Goal: Task Accomplishment & Management: Complete application form

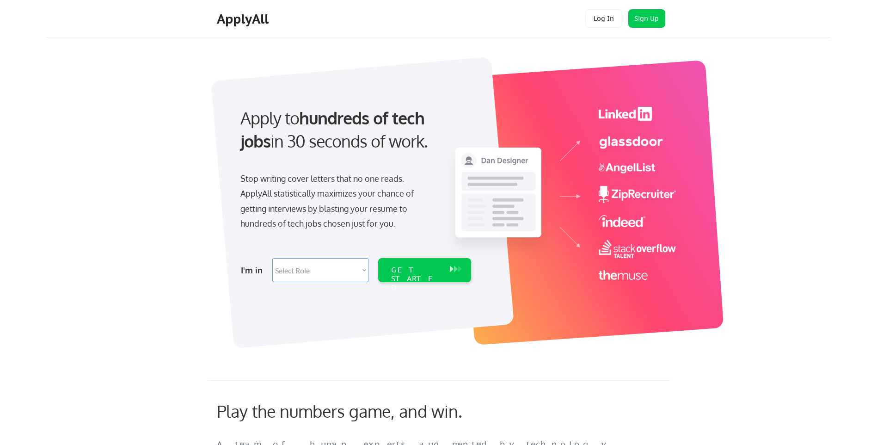
click at [348, 264] on select "Select Role Software Engineering Product Management Customer Success Sales UI/U…" at bounding box center [320, 270] width 96 height 24
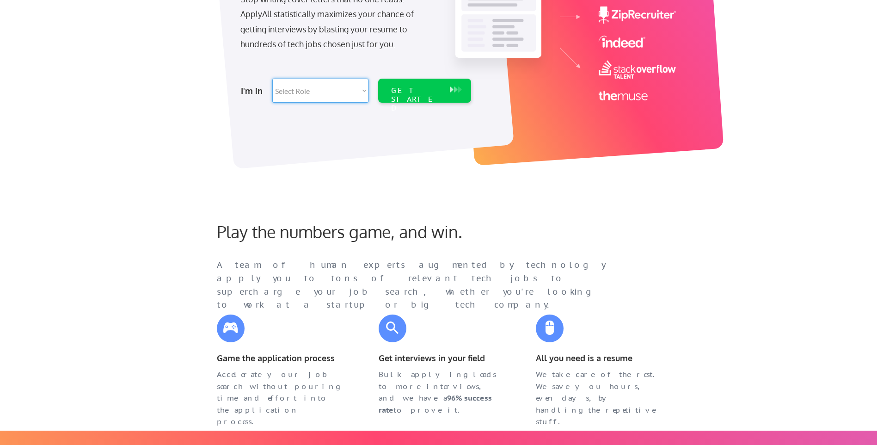
scroll to position [185, 0]
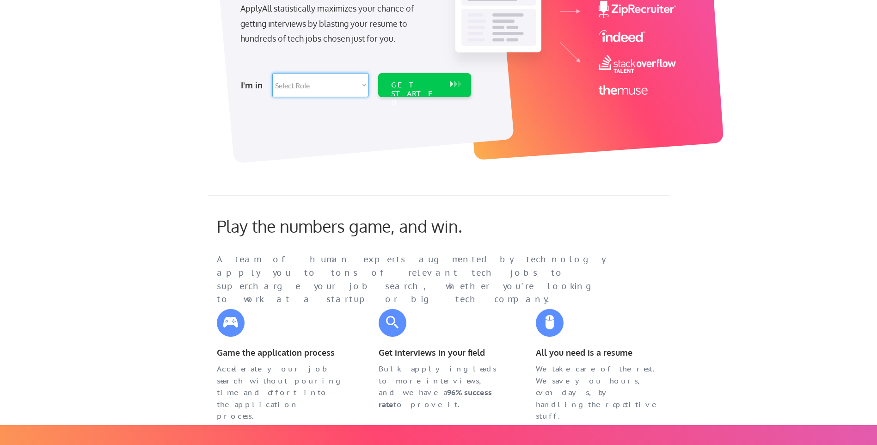
click at [327, 85] on select "Select Role Software Engineering Product Management Customer Success Sales UI/U…" at bounding box center [320, 85] width 96 height 24
select select ""technical_project_program_mgmt""
click at [272, 73] on select "Select Role Software Engineering Product Management Customer Success Sales UI/U…" at bounding box center [320, 85] width 96 height 24
select select ""technical_project_program_mgmt""
click at [396, 85] on div "GET STARTED" at bounding box center [415, 93] width 49 height 27
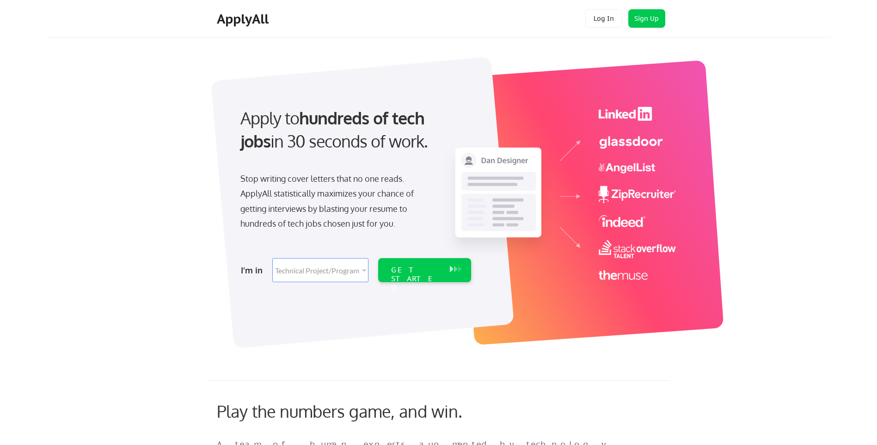
select select ""technical_project_program_mgmt""
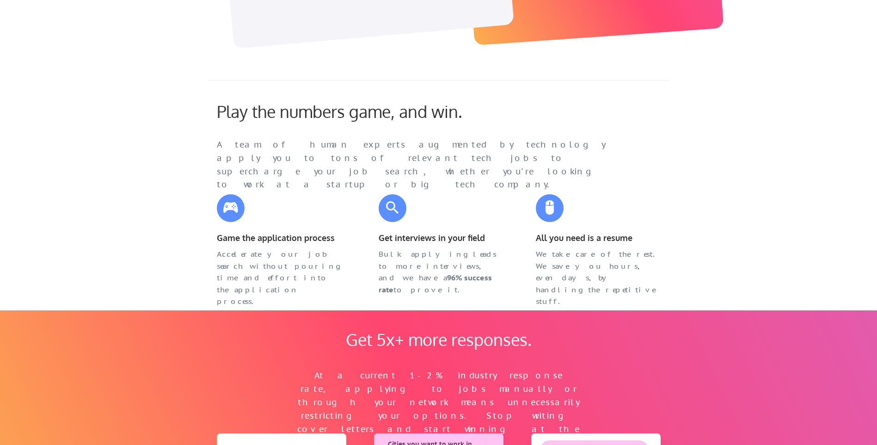
scroll to position [324, 0]
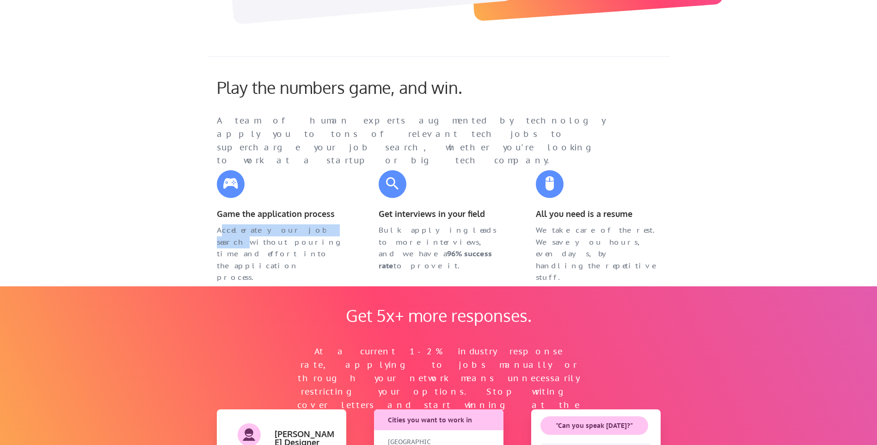
drag, startPoint x: 220, startPoint y: 231, endPoint x: 332, endPoint y: 229, distance: 111.9
click at [332, 229] on div "Accelerate your job search without pouring time and effort into the application…" at bounding box center [279, 253] width 125 height 59
drag, startPoint x: 277, startPoint y: 241, endPoint x: 322, endPoint y: 242, distance: 44.4
click at [322, 242] on div "Accelerate your job search without pouring time and effort into the application…" at bounding box center [279, 253] width 125 height 59
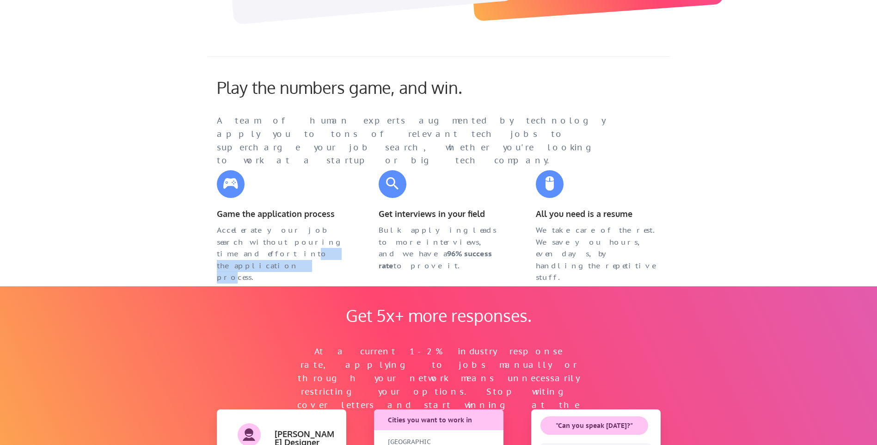
drag, startPoint x: 225, startPoint y: 256, endPoint x: 305, endPoint y: 258, distance: 79.5
click at [305, 258] on div "Accelerate your job search without pouring time and effort into the application…" at bounding box center [279, 253] width 125 height 59
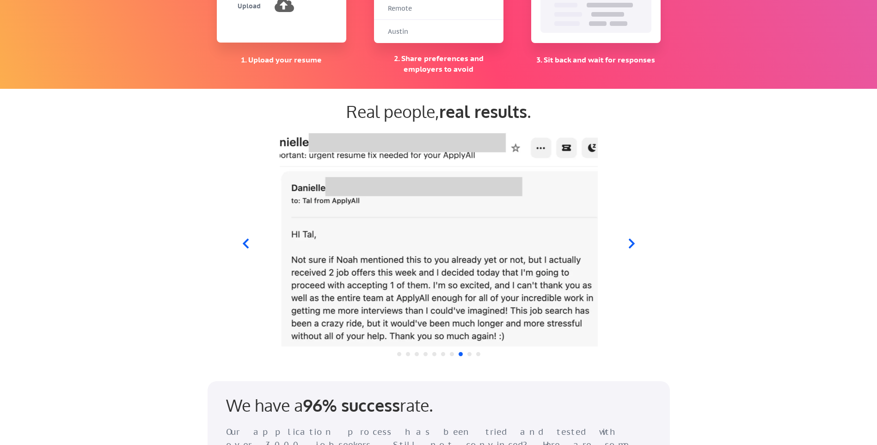
scroll to position [786, 0]
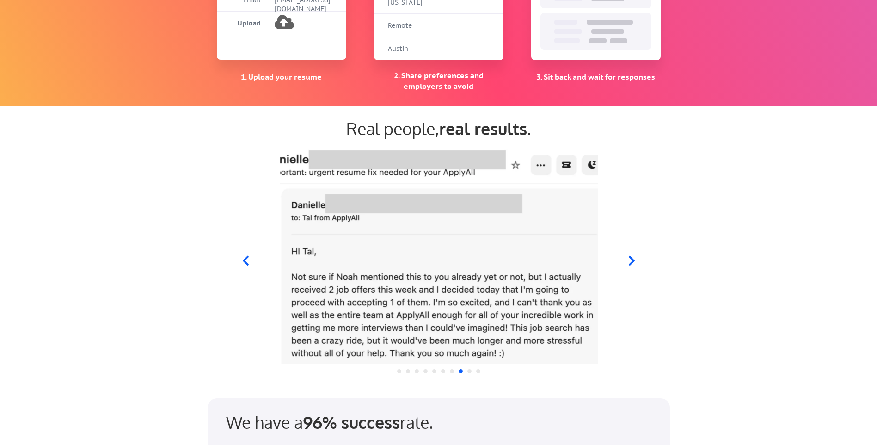
click at [245, 260] on icon at bounding box center [245, 261] width 12 height 12
click at [249, 262] on icon at bounding box center [245, 261] width 12 height 12
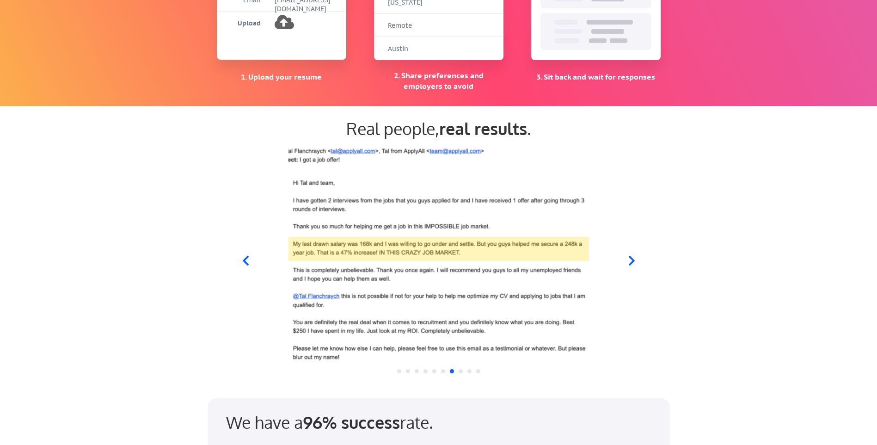
click at [245, 260] on icon at bounding box center [245, 261] width 12 height 12
click at [245, 261] on icon at bounding box center [245, 261] width 12 height 12
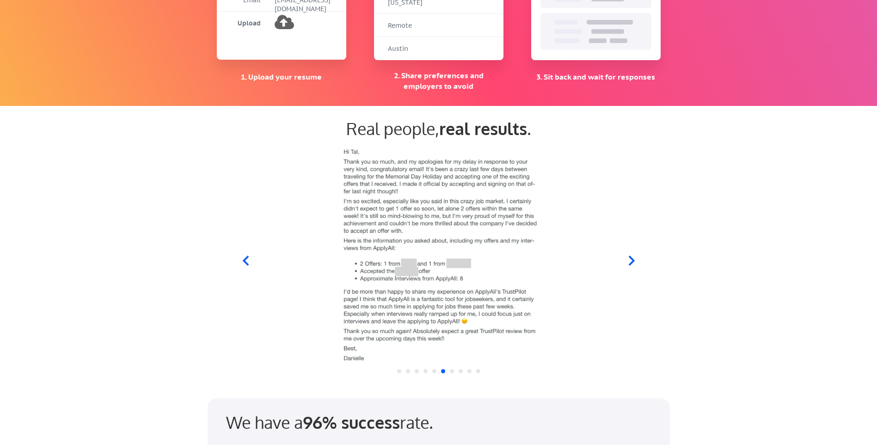
click at [245, 261] on icon at bounding box center [245, 261] width 12 height 12
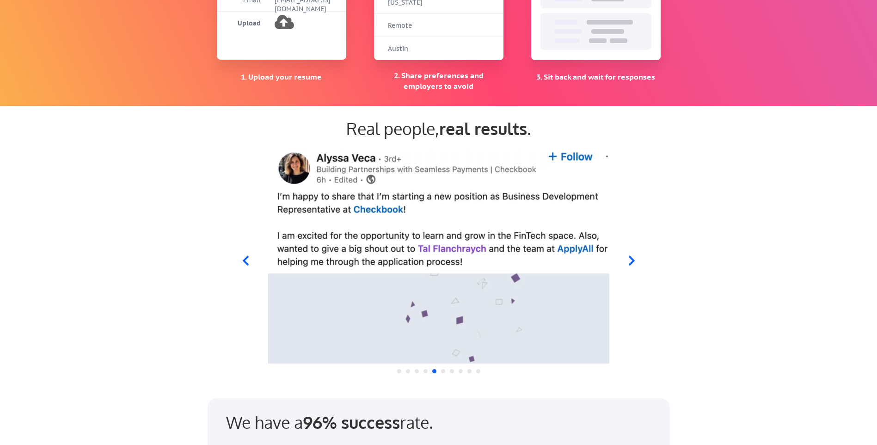
click at [245, 261] on icon at bounding box center [245, 261] width 12 height 12
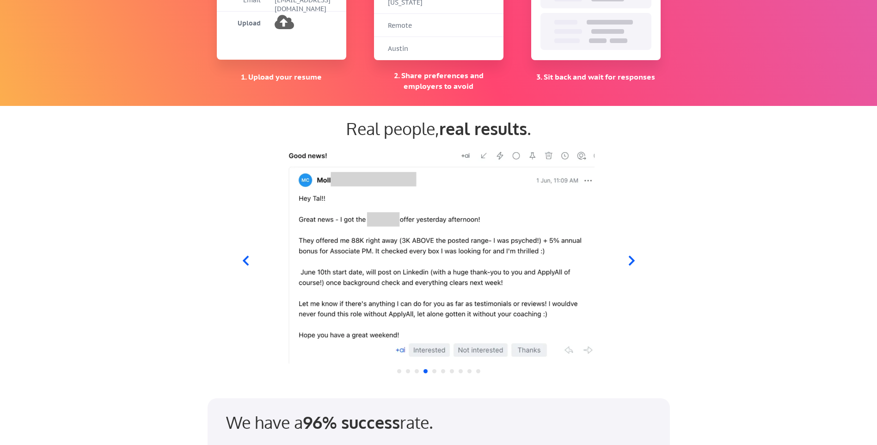
drag, startPoint x: 424, startPoint y: 246, endPoint x: 331, endPoint y: 323, distance: 120.4
click at [331, 323] on img at bounding box center [441, 254] width 356 height 217
click at [247, 258] on icon at bounding box center [245, 261] width 12 height 12
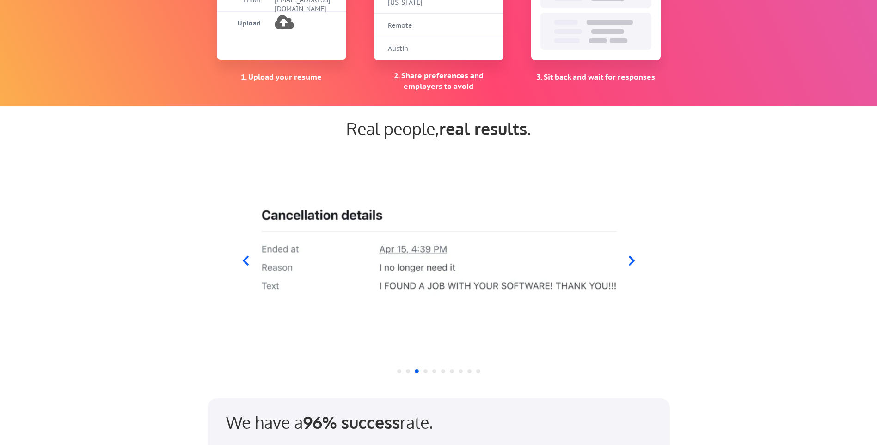
click at [410, 298] on img at bounding box center [438, 254] width 356 height 217
click at [245, 260] on icon at bounding box center [245, 261] width 12 height 12
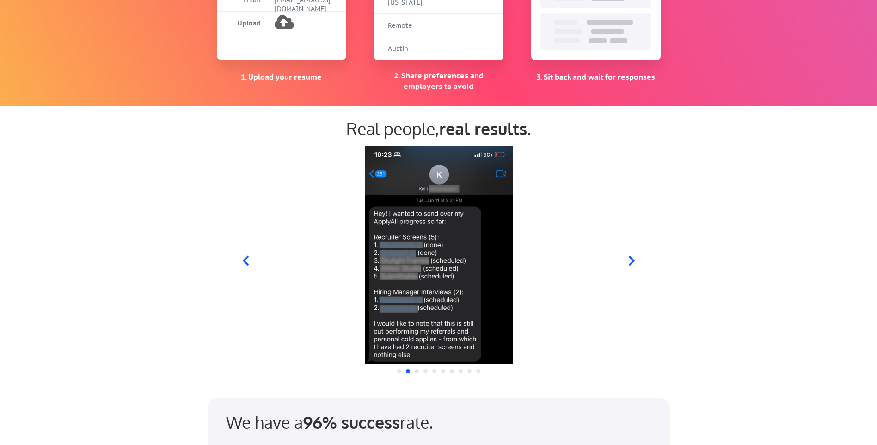
click at [247, 260] on icon at bounding box center [245, 261] width 12 height 12
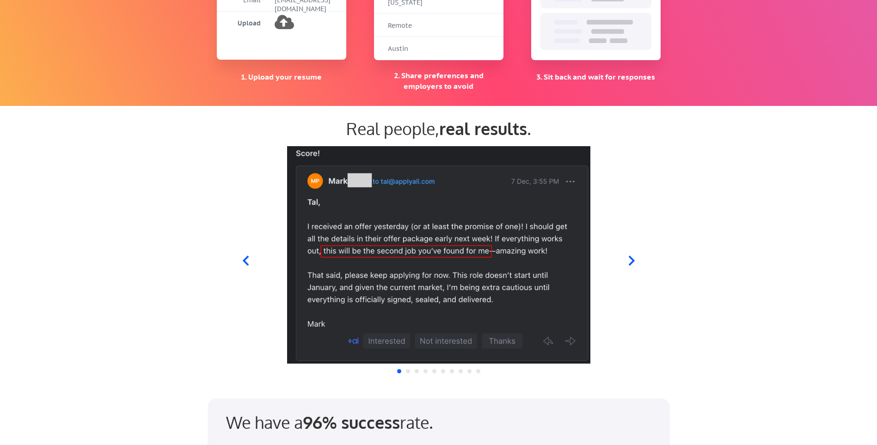
click at [243, 262] on icon at bounding box center [245, 261] width 12 height 12
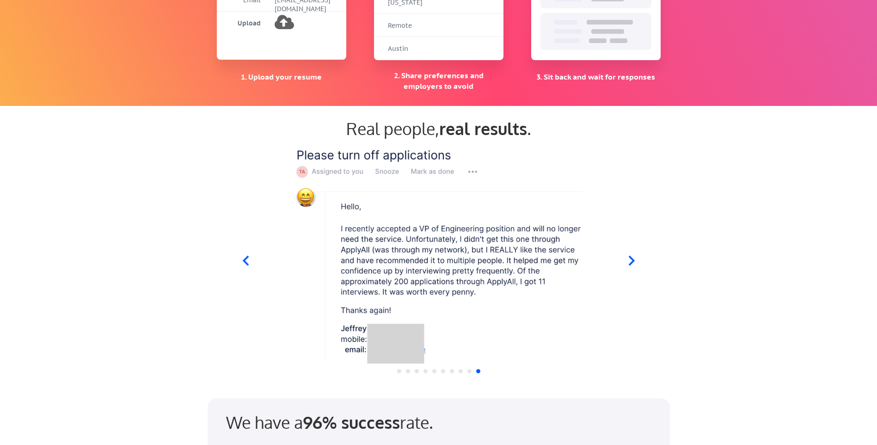
click at [246, 261] on icon at bounding box center [245, 261] width 12 height 12
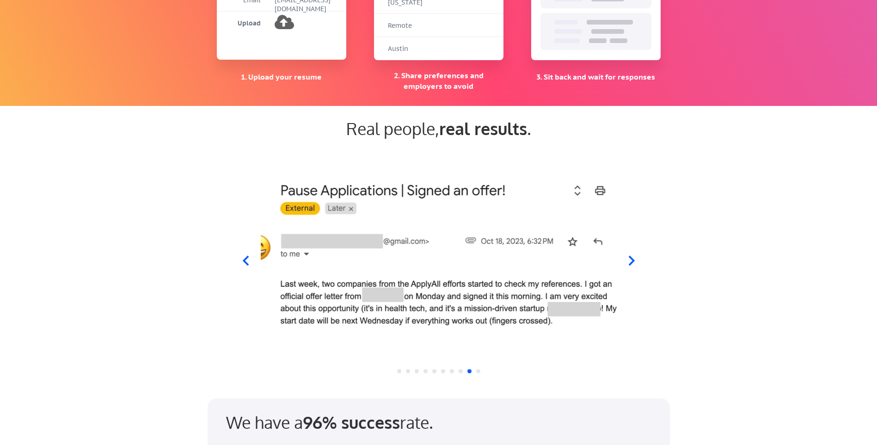
click at [248, 259] on icon at bounding box center [245, 261] width 12 height 12
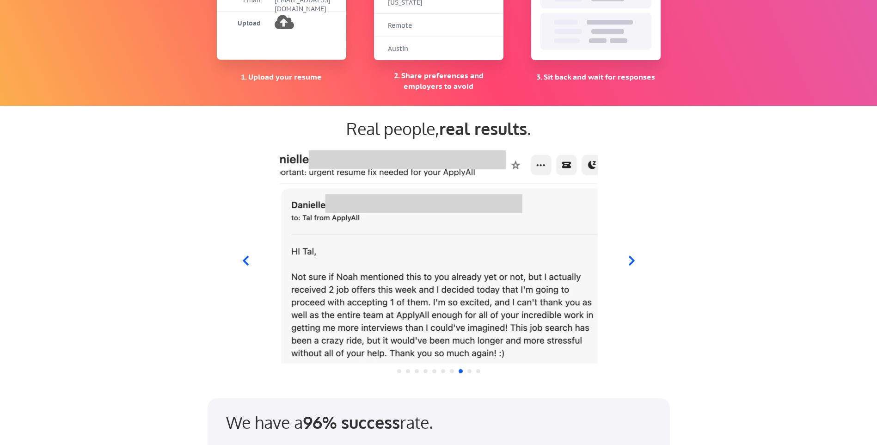
click at [248, 259] on icon at bounding box center [245, 261] width 12 height 12
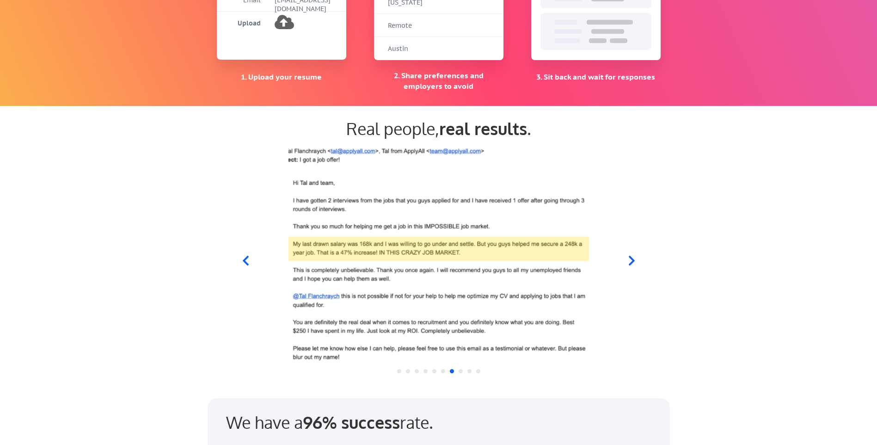
click at [248, 259] on icon at bounding box center [245, 261] width 12 height 12
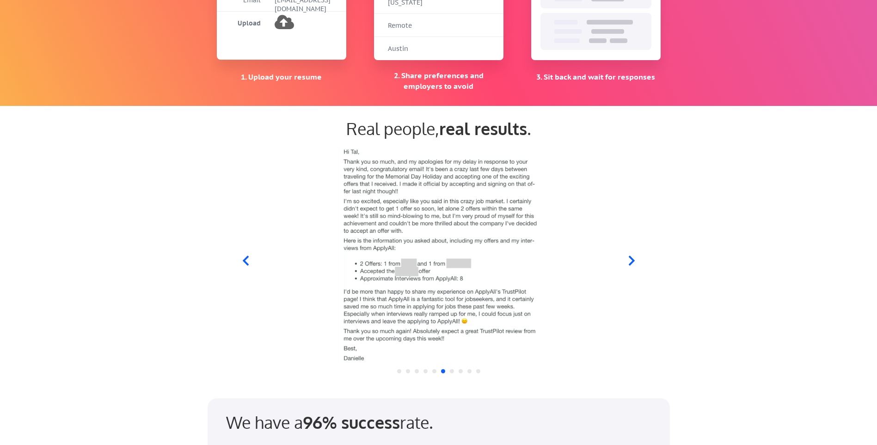
click at [245, 263] on icon at bounding box center [245, 261] width 6 height 10
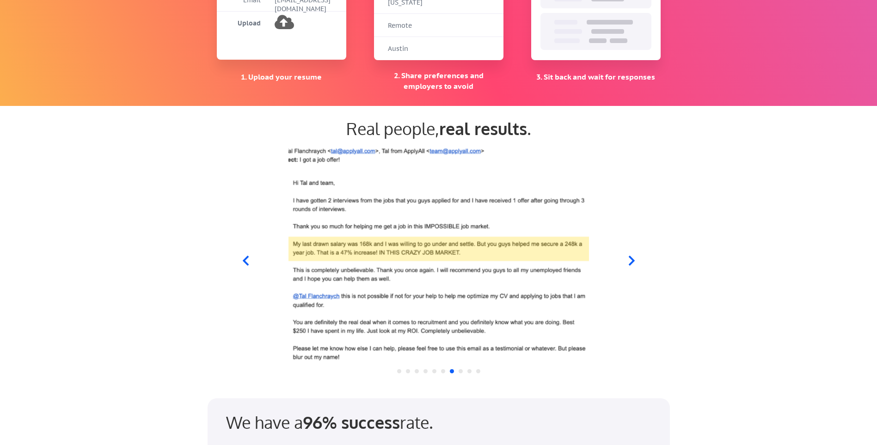
click at [243, 261] on icon at bounding box center [245, 261] width 12 height 12
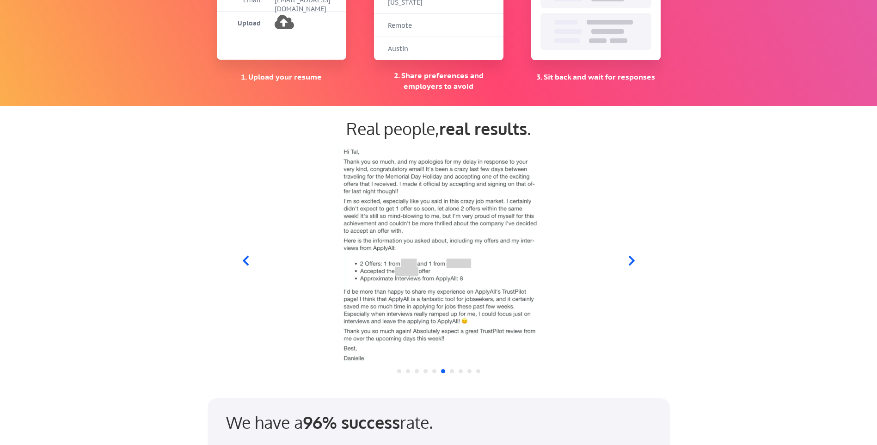
click at [243, 261] on icon at bounding box center [245, 261] width 12 height 12
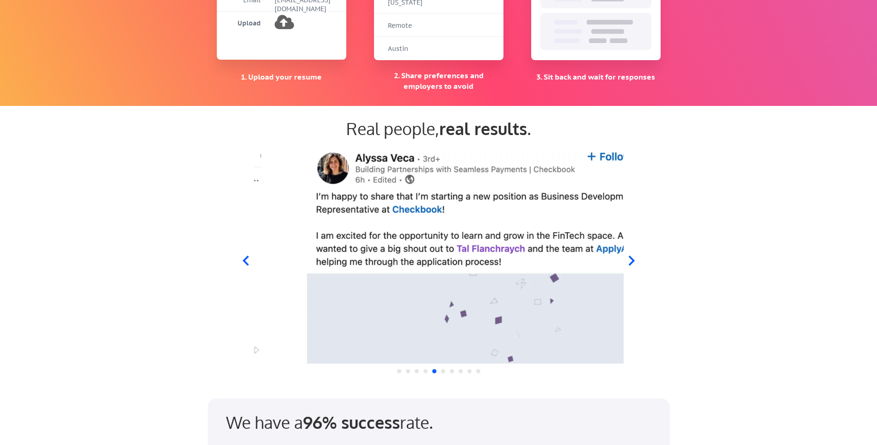
drag, startPoint x: 501, startPoint y: 214, endPoint x: 539, endPoint y: 197, distance: 42.6
click at [539, 197] on img at bounding box center [477, 254] width 356 height 217
